Goal: Task Accomplishment & Management: Manage account settings

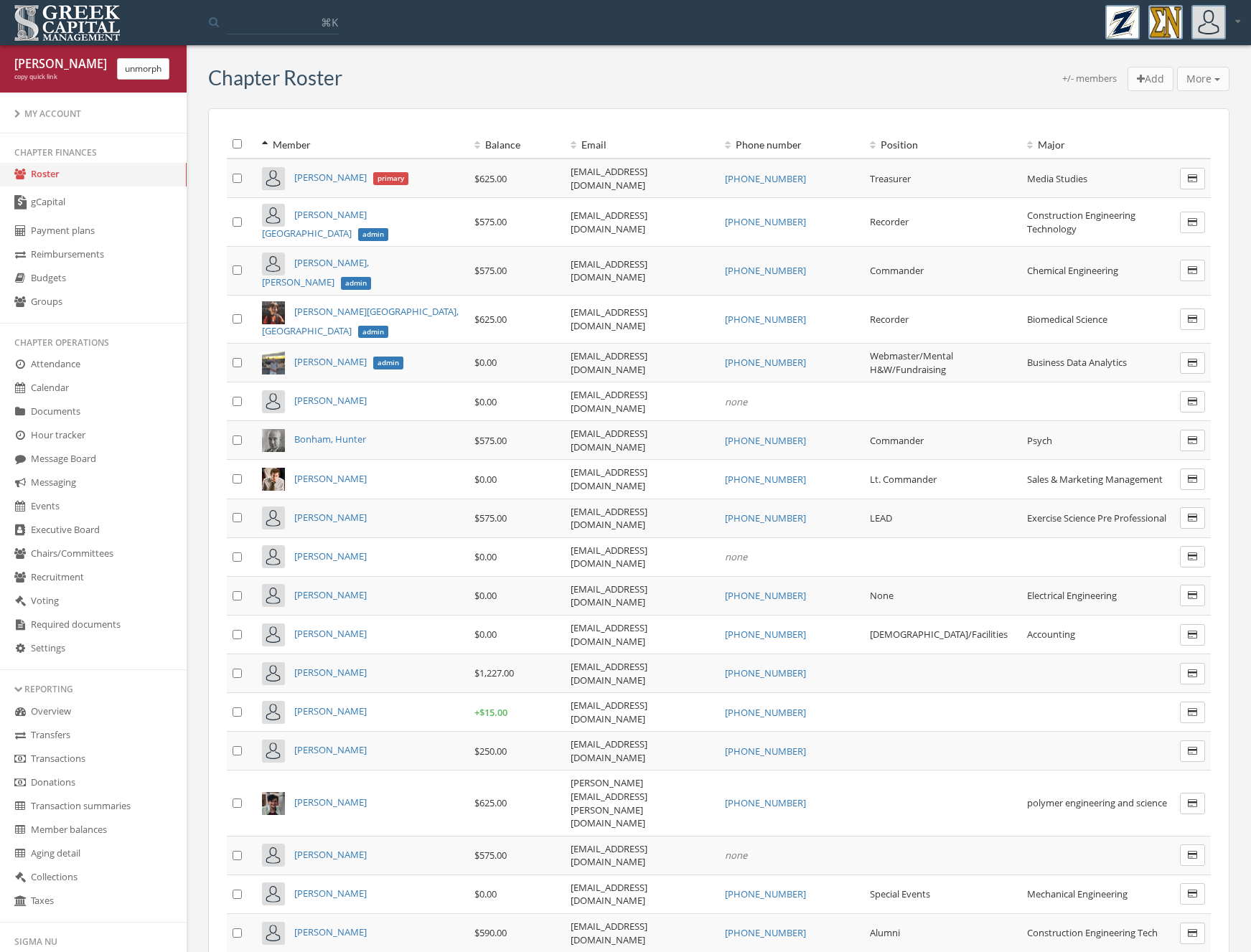
click at [51, 237] on link "Payment plans" at bounding box center [93, 231] width 187 height 24
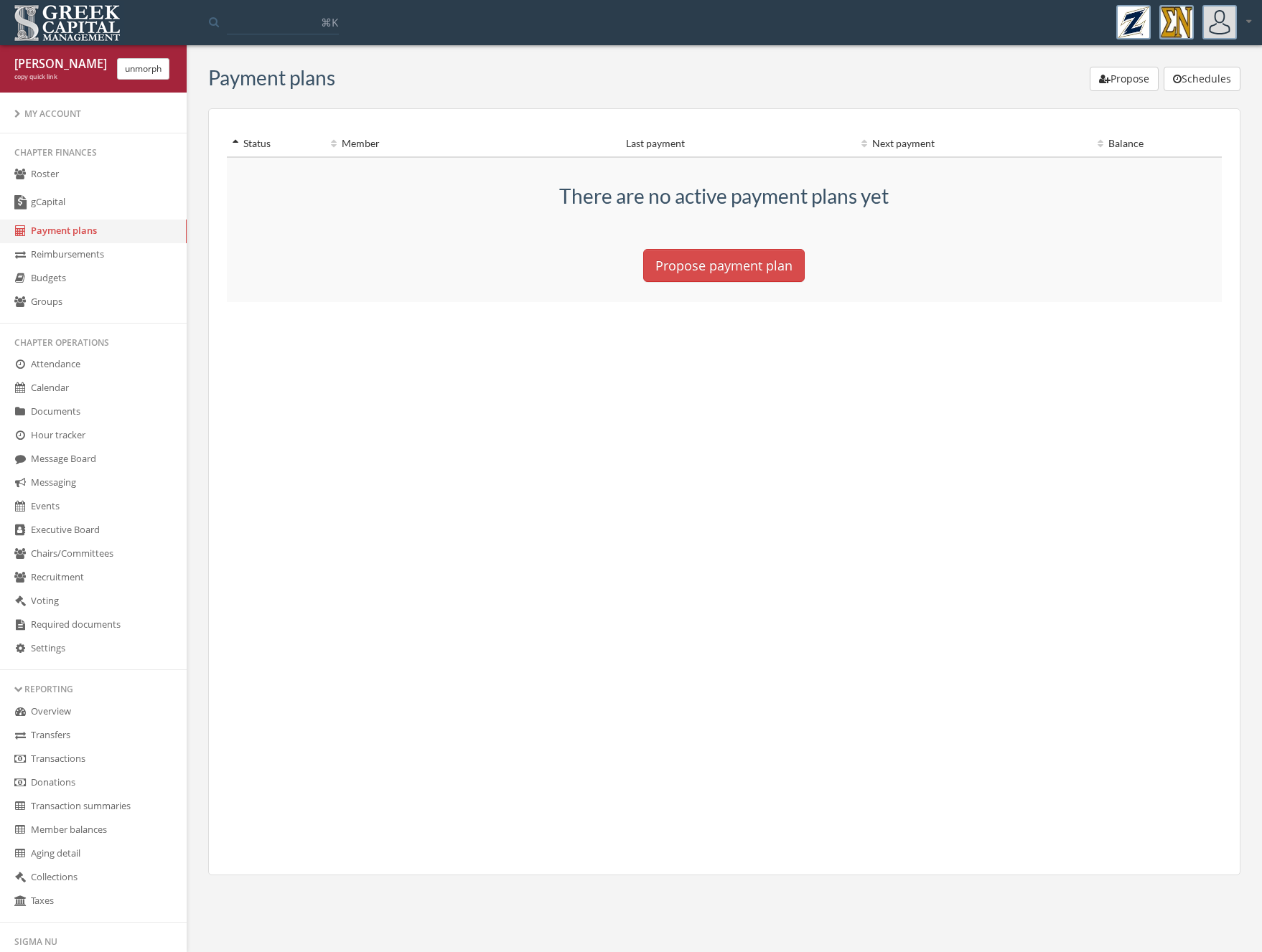
click at [1212, 73] on button "Schedules" at bounding box center [1201, 78] width 77 height 24
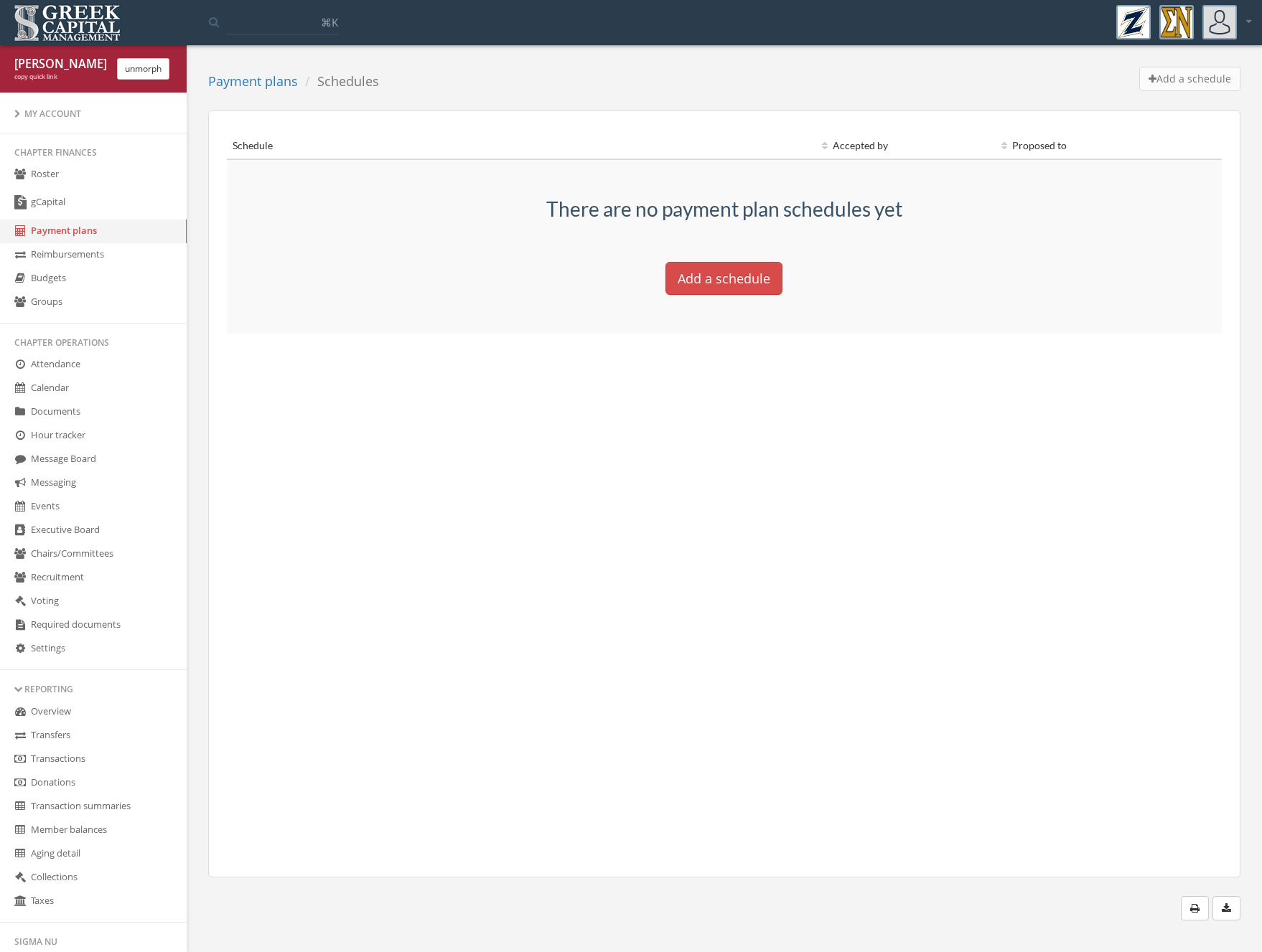
click at [737, 283] on button "Add a schedule" at bounding box center [724, 278] width 117 height 33
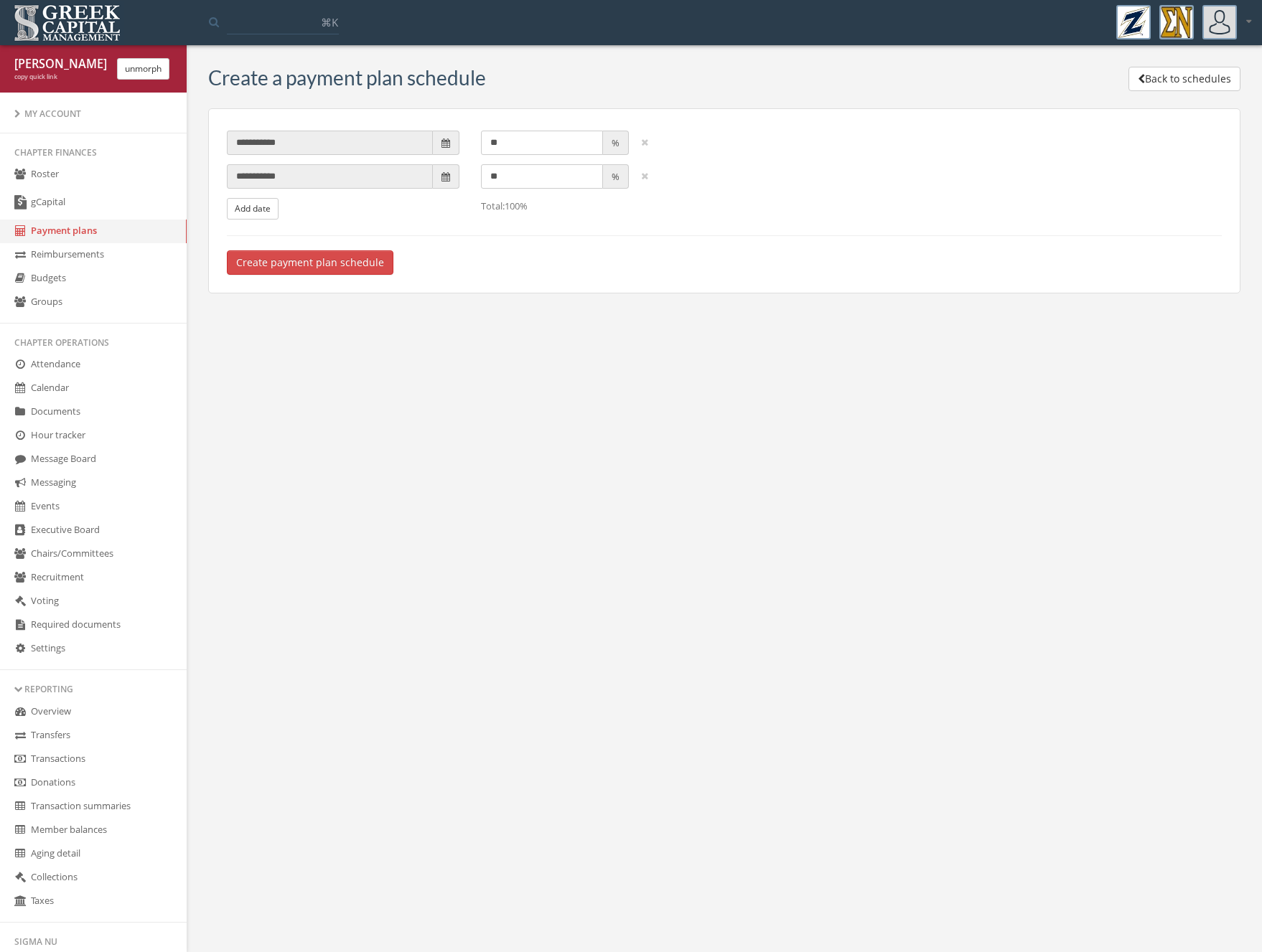
click at [450, 143] on span at bounding box center [447, 142] width 27 height 24
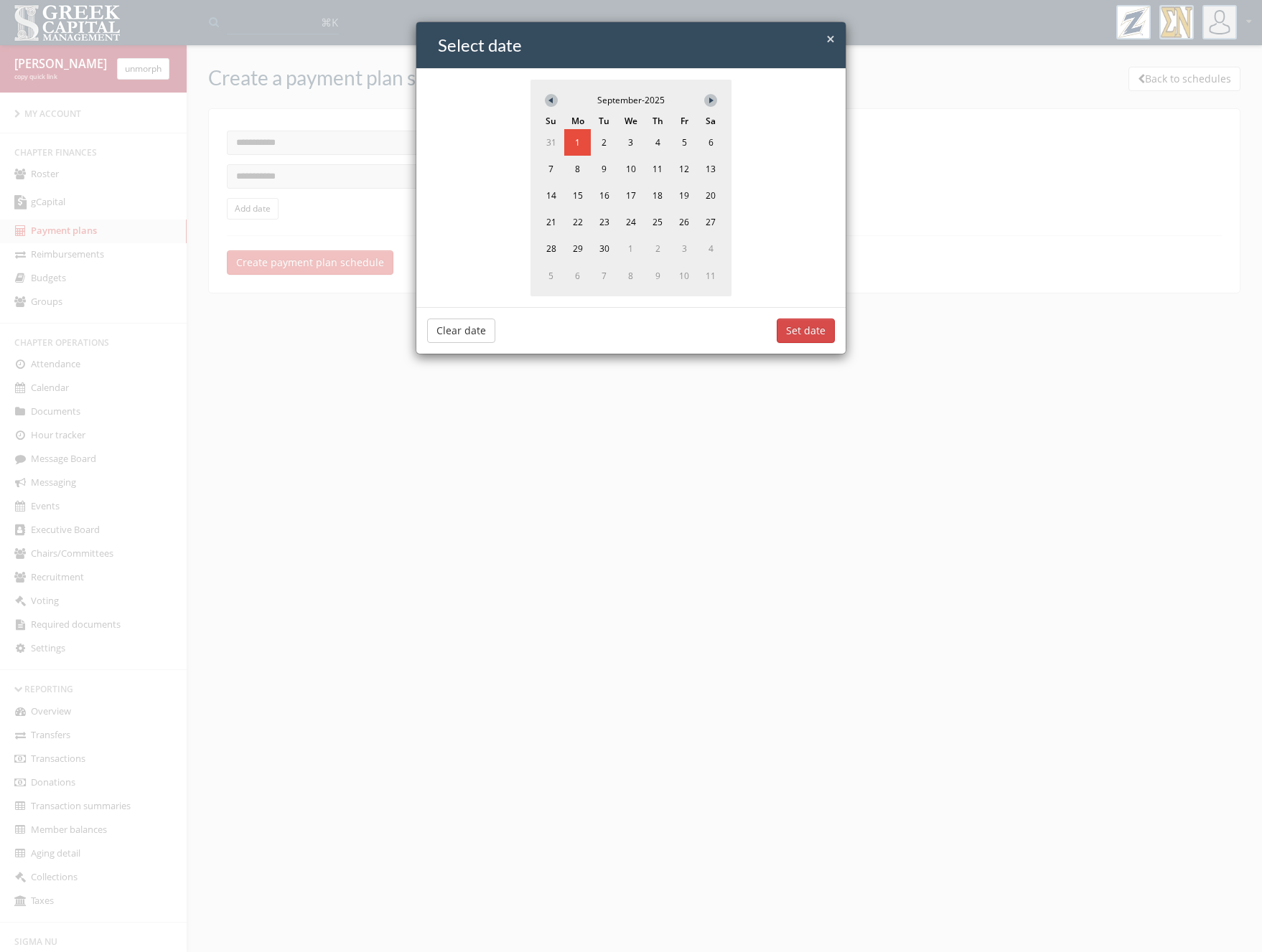
click at [1040, 383] on div "× Close Select date September - 2025 Su Mo Tu We Th Fr Sa 31 1 2 3 4 5 6 7 8 9 …" at bounding box center [631, 476] width 1262 height 952
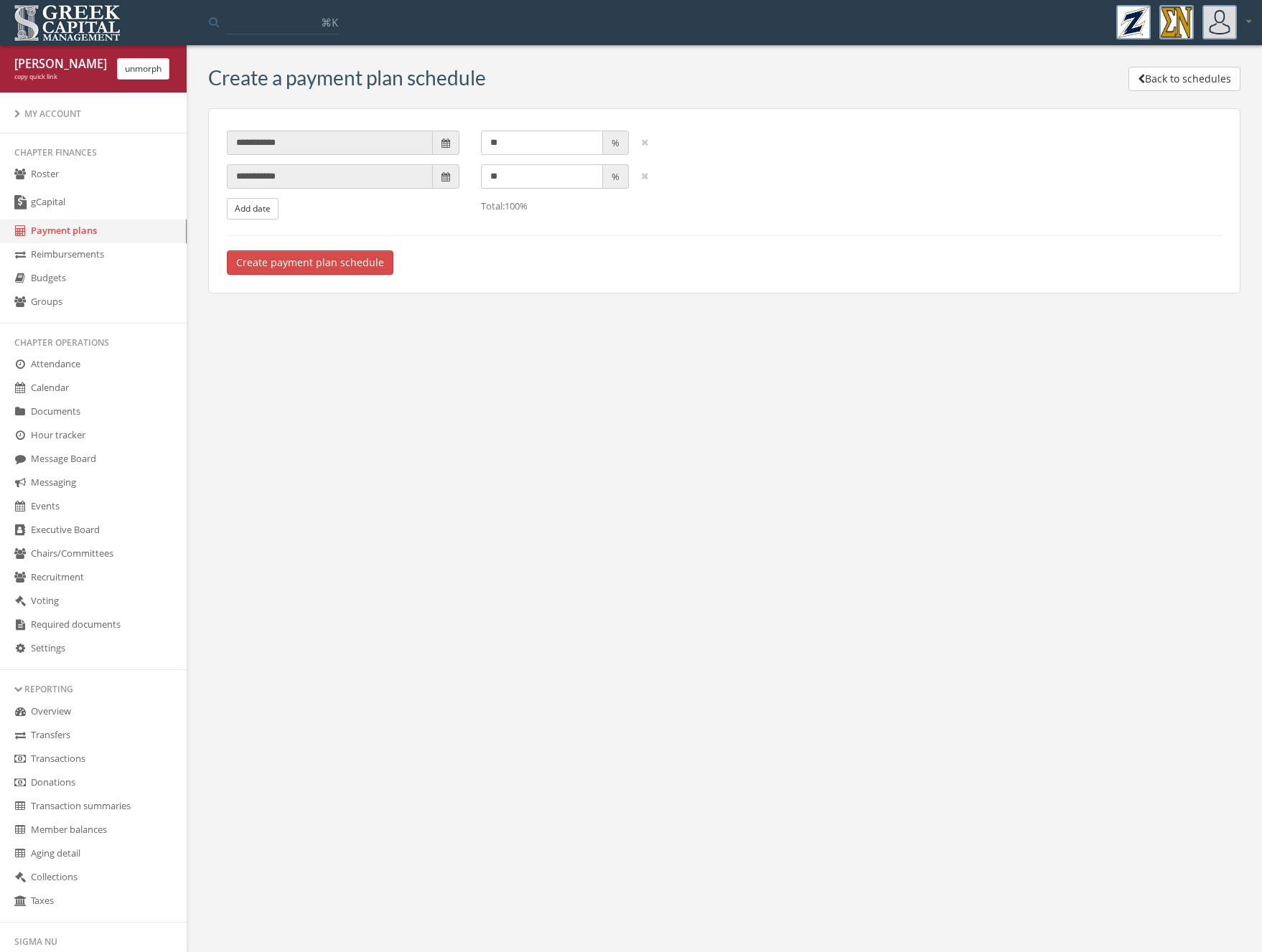
click at [1172, 81] on button "Back to schedules" at bounding box center [1185, 78] width 112 height 24
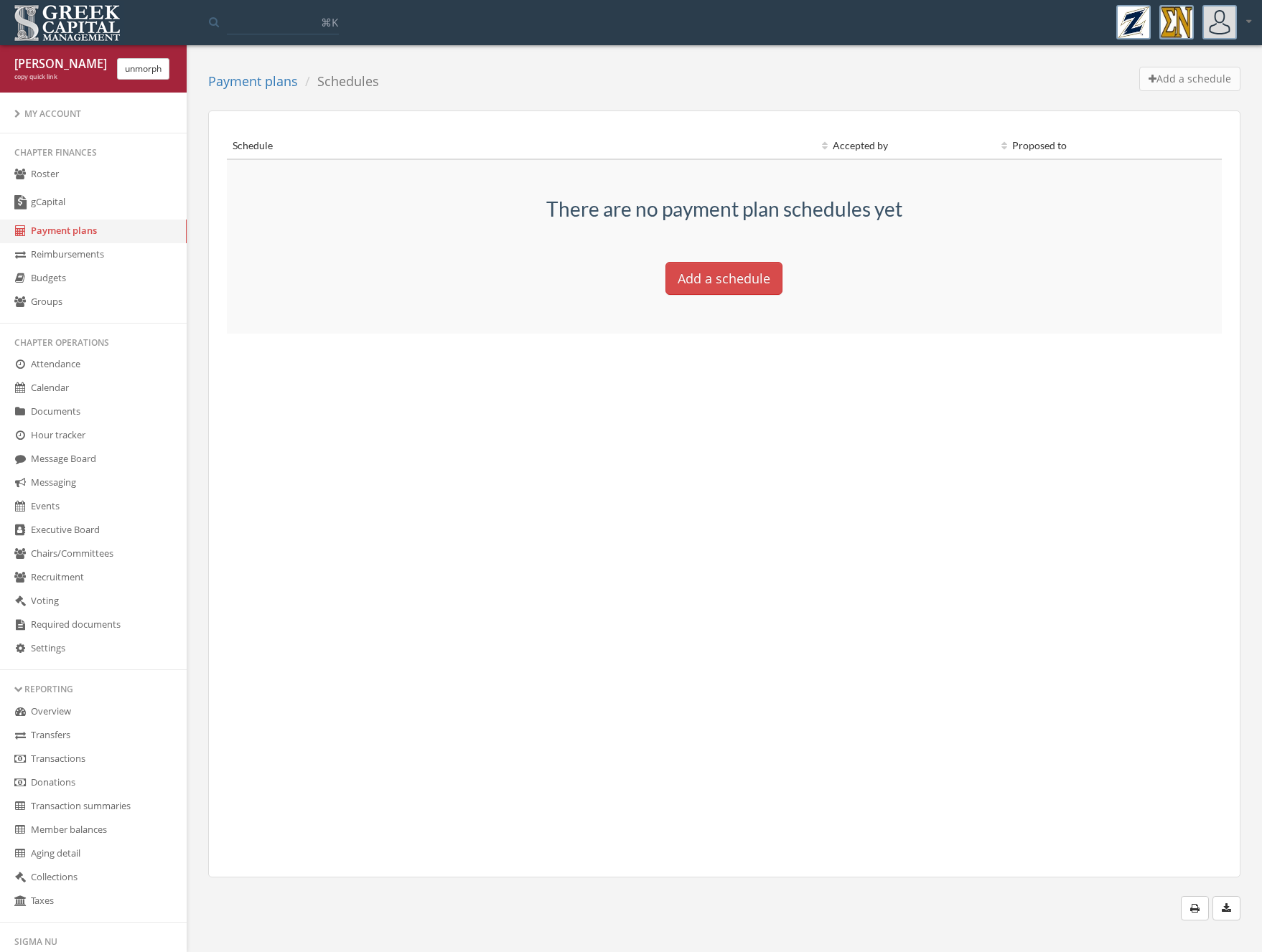
click at [271, 89] on link "Payment plans" at bounding box center [252, 81] width 90 height 17
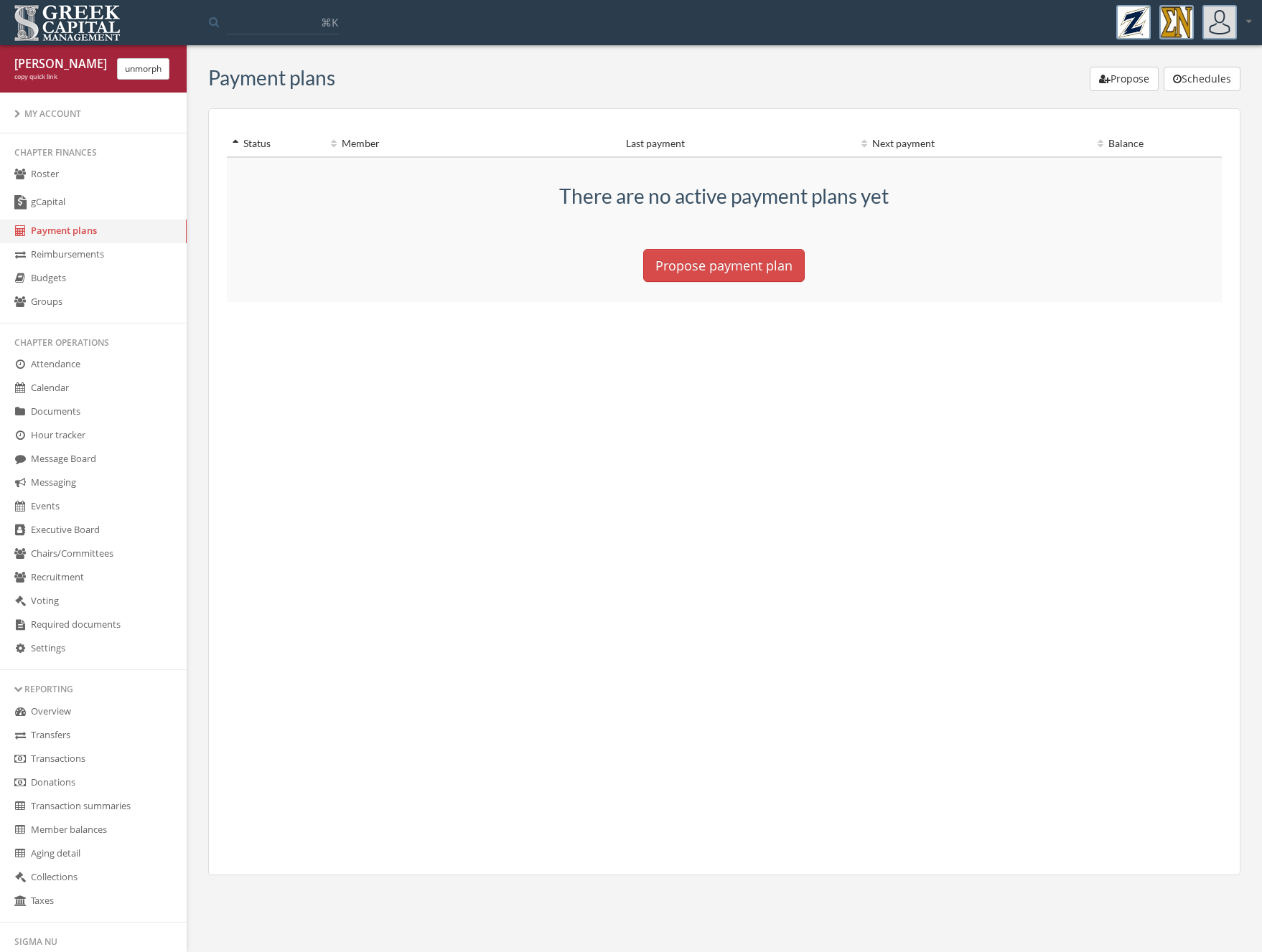
click at [1217, 87] on button "Schedules" at bounding box center [1201, 78] width 77 height 24
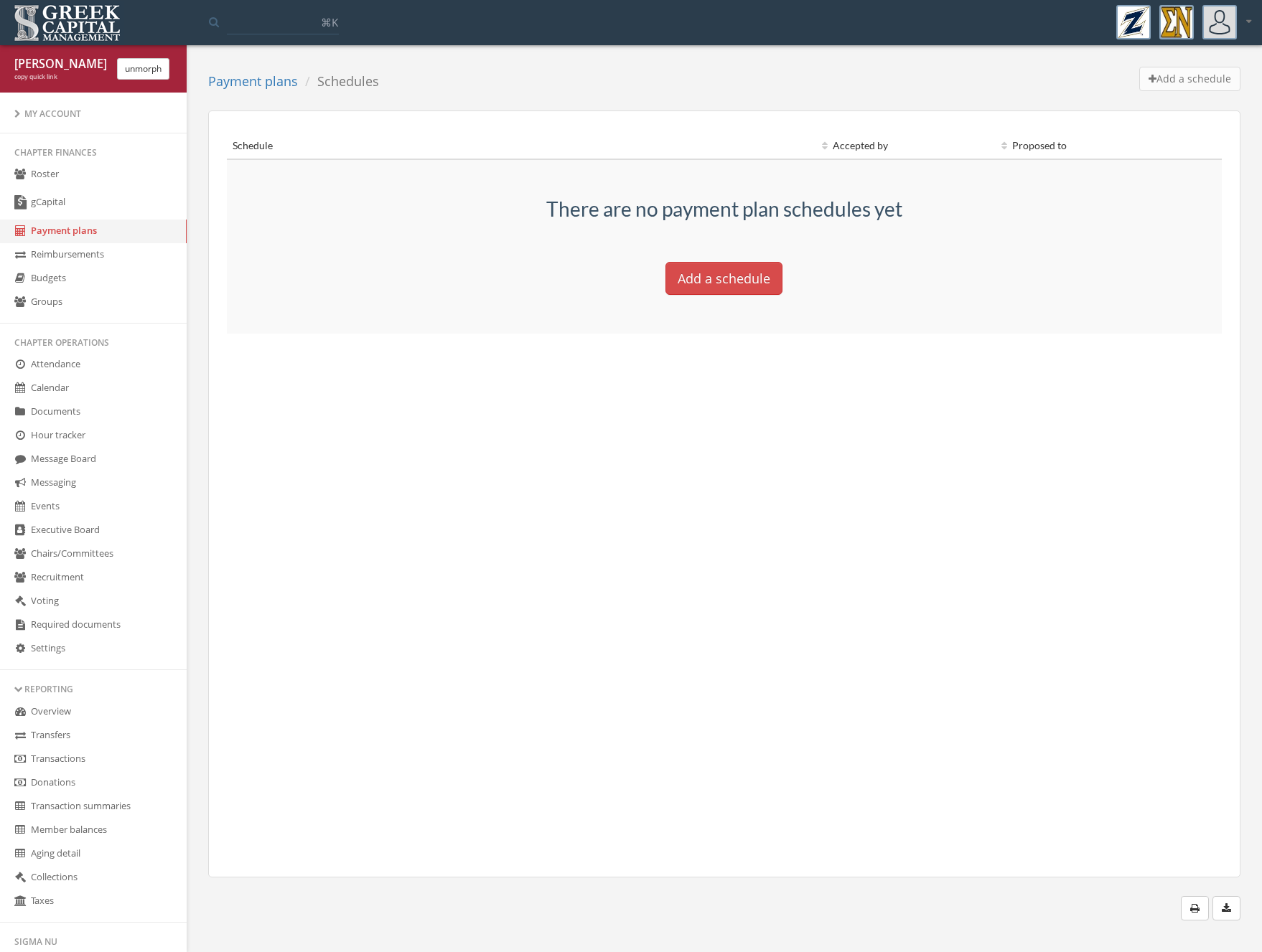
click at [797, 275] on p "Add a schedule" at bounding box center [724, 278] width 619 height 33
click at [749, 283] on button "Add a schedule" at bounding box center [724, 278] width 117 height 33
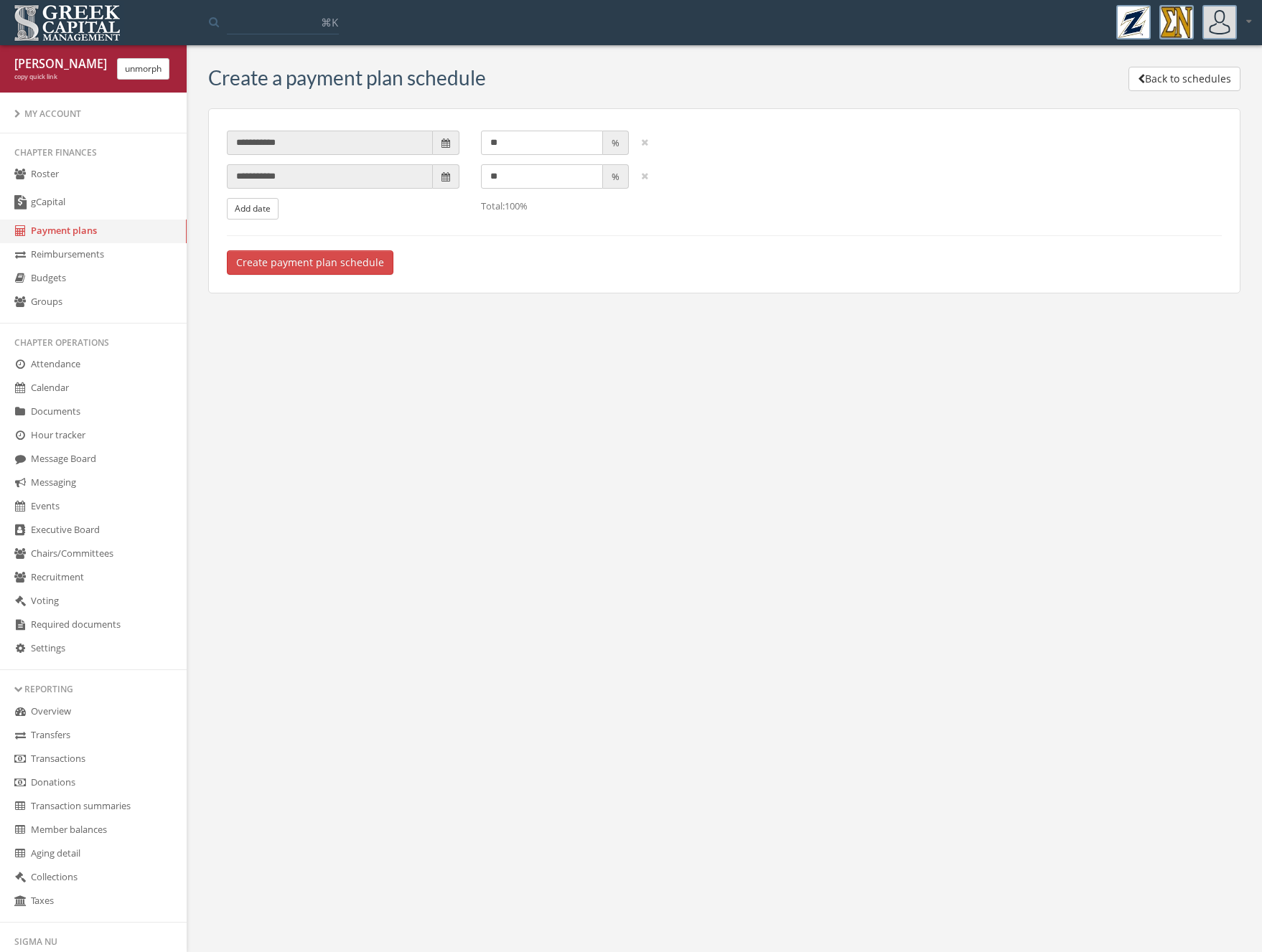
click at [1175, 71] on button "Back to schedules" at bounding box center [1185, 78] width 112 height 24
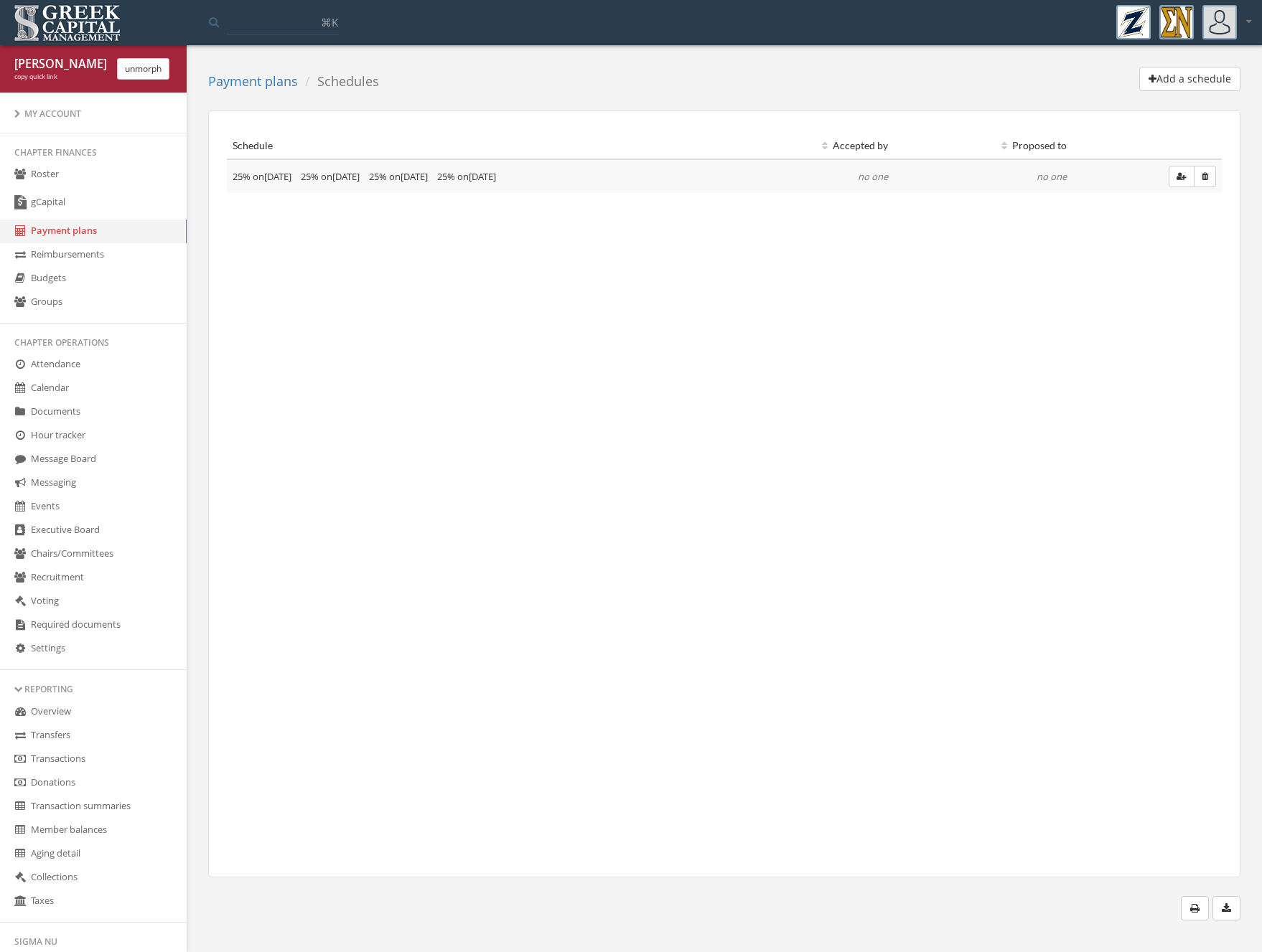
click at [1176, 177] on button "button" at bounding box center [1181, 177] width 26 height 22
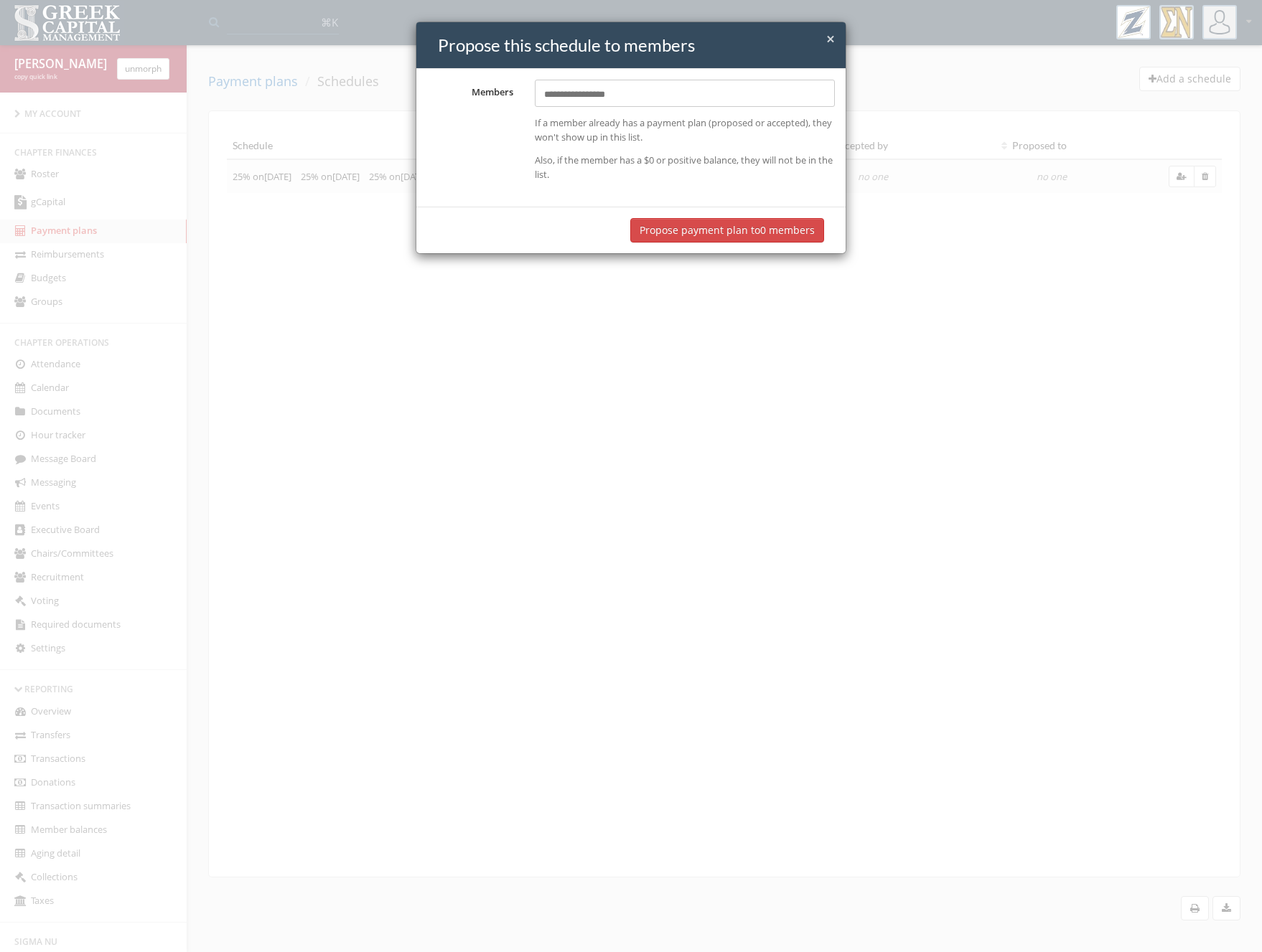
click at [596, 92] on input "text" at bounding box center [584, 95] width 79 height 13
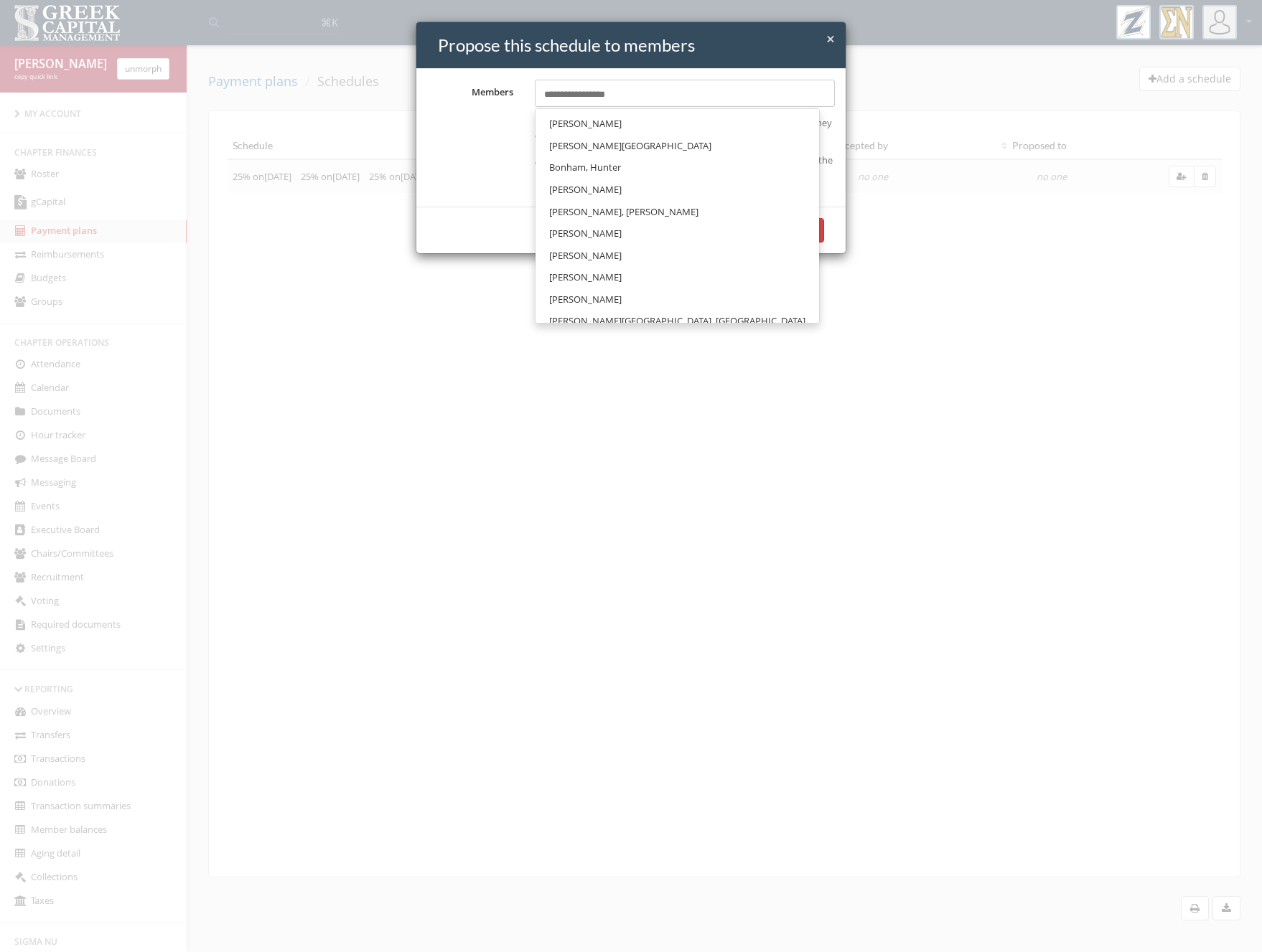
drag, startPoint x: 400, startPoint y: 847, endPoint x: 330, endPoint y: 712, distance: 152.1
click at [405, 847] on div "× Close Propose this schedule to members Members Select members... Andel, Benja…" at bounding box center [631, 476] width 1262 height 952
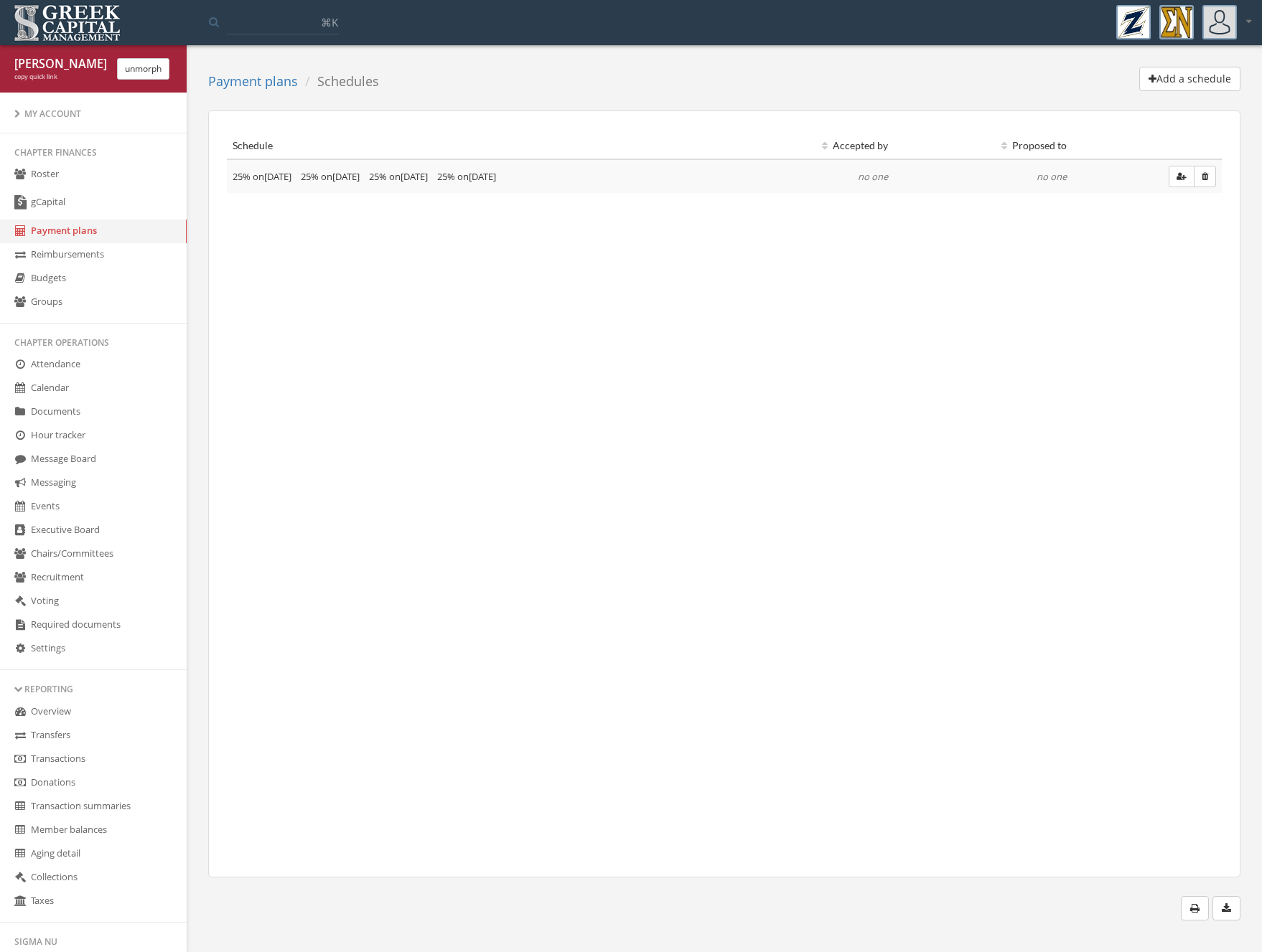
click at [33, 182] on link "Roster" at bounding box center [93, 175] width 187 height 24
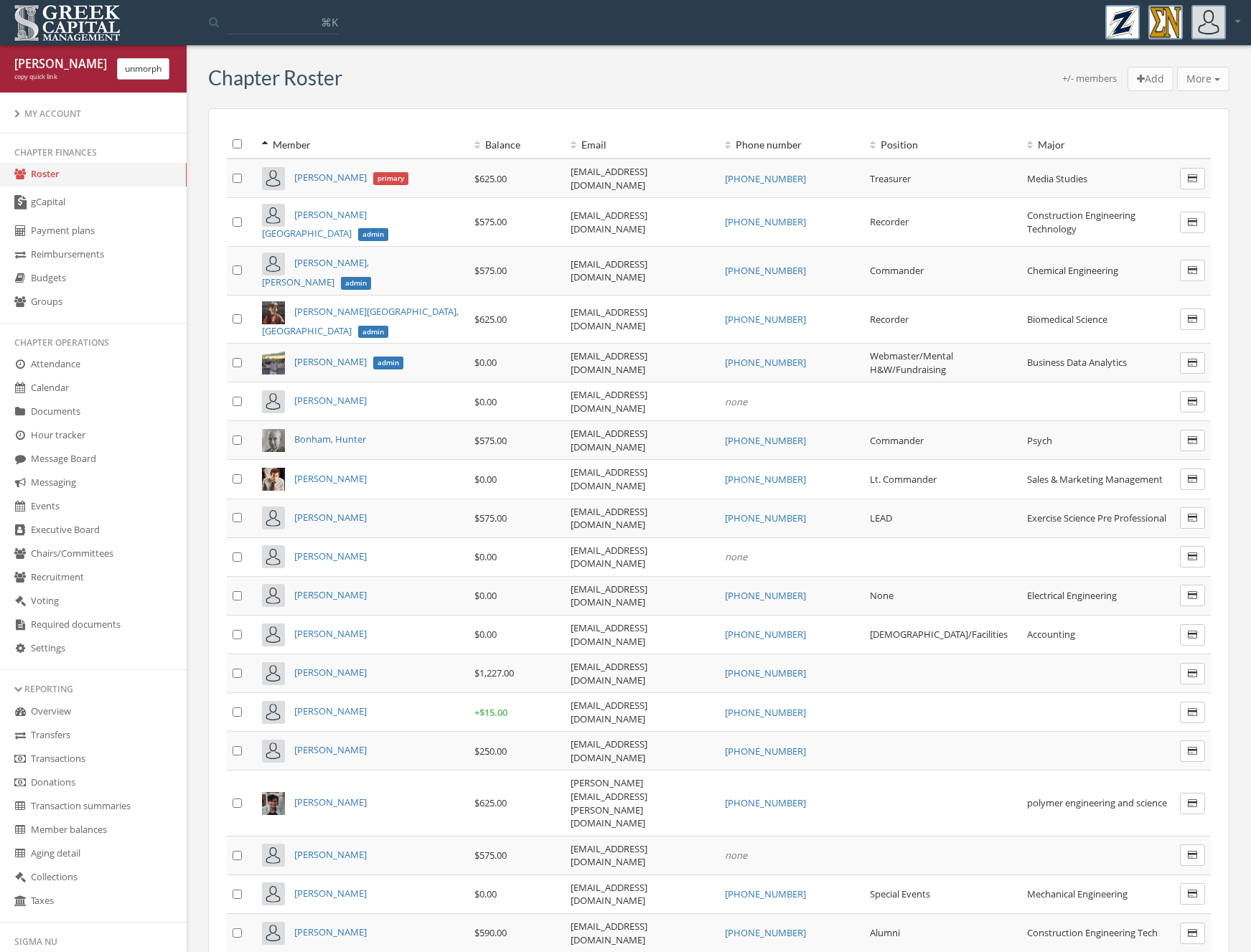
click at [157, 67] on button "unmorph" at bounding box center [143, 69] width 52 height 22
